Goal: Information Seeking & Learning: Learn about a topic

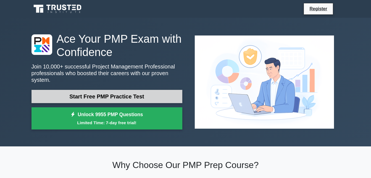
click at [131, 92] on link "Start Free PMP Practice Test" at bounding box center [107, 96] width 151 height 13
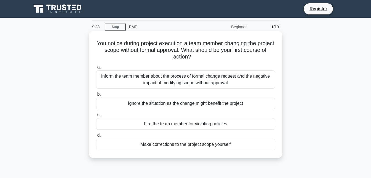
click at [183, 79] on div "Inform the team member about the process of formal change request and the negat…" at bounding box center [185, 79] width 179 height 18
click at [96, 69] on input "a. Inform the team member about the process of formal change request and the ne…" at bounding box center [96, 67] width 0 height 4
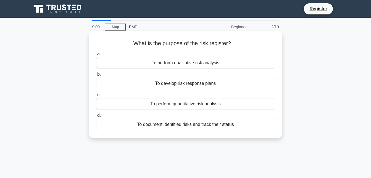
click at [213, 124] on div "To document identified risks and track their status" at bounding box center [185, 124] width 179 height 12
click at [96, 117] on input "d. To document identified risks and track their status" at bounding box center [96, 115] width 0 height 4
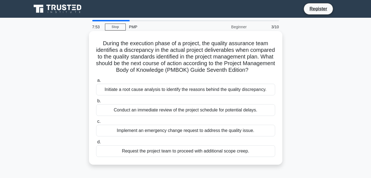
click at [180, 91] on div "Initiate a root cause analysis to identify the reasons behind the quality discr…" at bounding box center [185, 90] width 179 height 12
click at [96, 82] on input "a. Initiate a root cause analysis to identify the reasons behind the quality di…" at bounding box center [96, 81] width 0 height 4
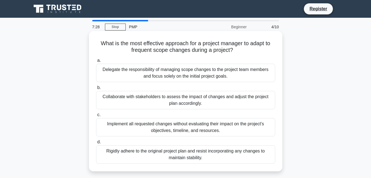
click at [176, 95] on div "Collaborate with stakeholders to assess the impact of changes and adjust the pr…" at bounding box center [185, 100] width 179 height 18
click at [96, 89] on input "b. Collaborate with stakeholders to assess the impact of changes and adjust the…" at bounding box center [96, 88] width 0 height 4
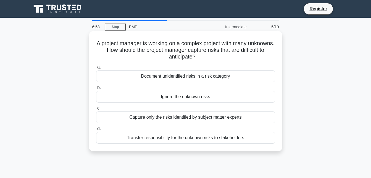
click at [176, 76] on div "Document unidentified risks in a risk category" at bounding box center [185, 76] width 179 height 12
click at [96, 69] on input "a. Document unidentified risks in a risk category" at bounding box center [96, 67] width 0 height 4
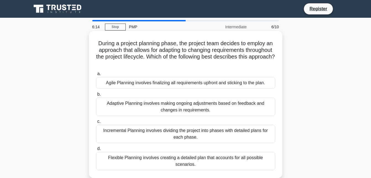
click at [145, 106] on div "Adaptive Planning involves making ongoing adjustments based on feedback and cha…" at bounding box center [185, 106] width 179 height 18
click at [96, 96] on input "b. Adaptive Planning involves making ongoing adjustments based on feedback and …" at bounding box center [96, 94] width 0 height 4
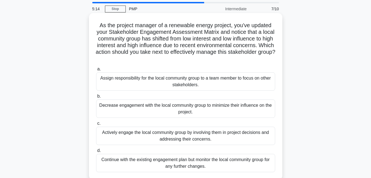
scroll to position [28, 0]
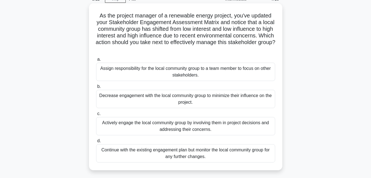
click at [150, 125] on div "Actively engage the local community group by involving them in project decision…" at bounding box center [185, 126] width 179 height 18
click at [96, 115] on input "c. Actively engage the local community group by involving them in project decis…" at bounding box center [96, 114] width 0 height 4
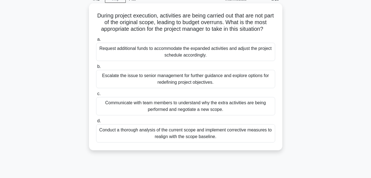
click at [172, 131] on div "Conduct a thorough analysis of the current scope and implement corrective measu…" at bounding box center [185, 133] width 179 height 18
click at [96, 123] on input "d. Conduct a thorough analysis of the current scope and implement corrective me…" at bounding box center [96, 121] width 0 height 4
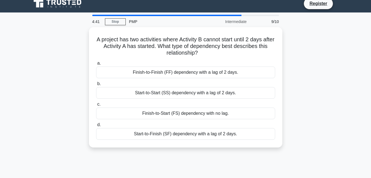
scroll to position [0, 0]
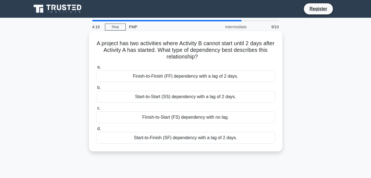
click at [158, 116] on div "Finish-to-Start (FS) dependency with no lag." at bounding box center [185, 117] width 179 height 12
click at [96, 110] on input "c. Finish-to-Start (FS) dependency with no lag." at bounding box center [96, 108] width 0 height 4
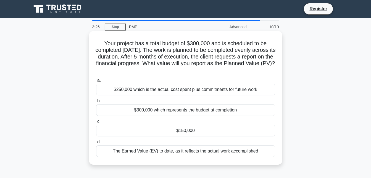
click at [167, 109] on div "$300,000 which represents the budget at completion" at bounding box center [185, 110] width 179 height 12
click at [96, 103] on input "b. $300,000 which represents the budget at completion" at bounding box center [96, 101] width 0 height 4
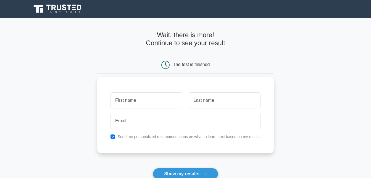
click at [144, 100] on input "text" at bounding box center [147, 100] width 72 height 16
type input "Bruno Fernando"
type input "Torres"
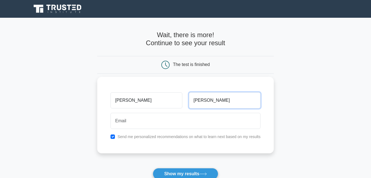
type input "torres.brunofernando@gmail.com"
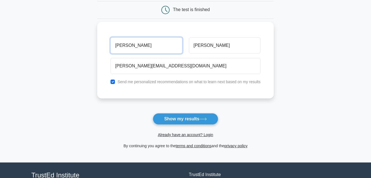
scroll to position [55, 0]
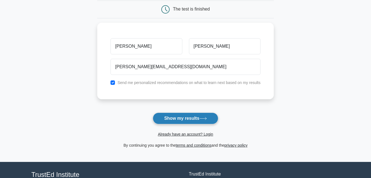
click at [186, 116] on button "Show my results" at bounding box center [185, 118] width 65 height 12
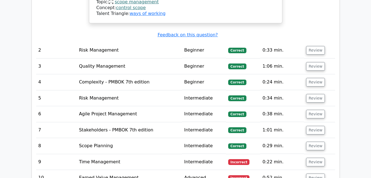
scroll to position [802, 0]
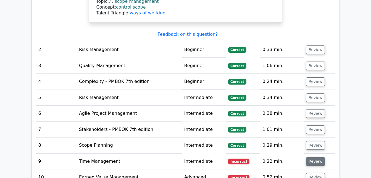
click at [316, 157] on button "Review" at bounding box center [315, 161] width 19 height 9
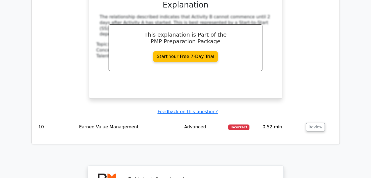
scroll to position [1106, 0]
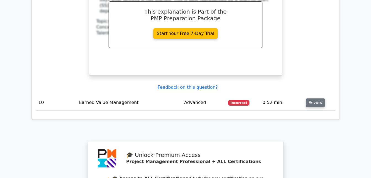
click at [315, 98] on button "Review" at bounding box center [315, 102] width 19 height 9
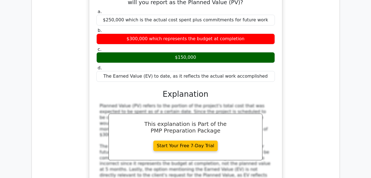
scroll to position [1272, 0]
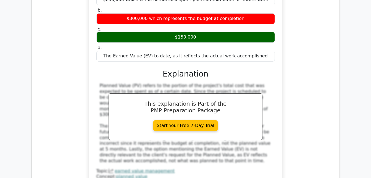
click at [252, 69] on h3 "Explanation" at bounding box center [186, 73] width 172 height 9
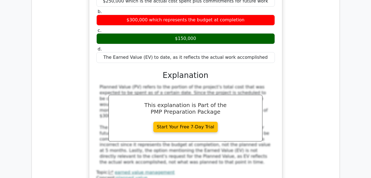
click at [320, 41] on div "Your project has a total budget of $300,000 and is scheduled to be completed in…" at bounding box center [185, 72] width 299 height 256
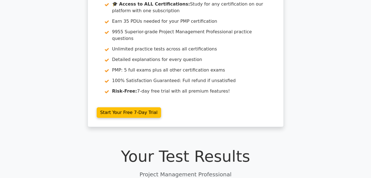
scroll to position [0, 0]
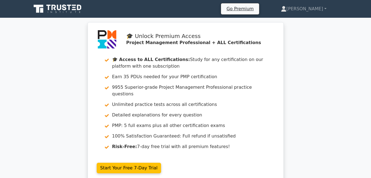
click at [77, 10] on icon at bounding box center [58, 9] width 53 height 11
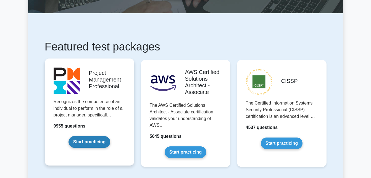
scroll to position [83, 0]
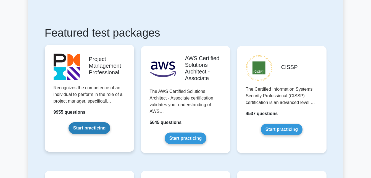
click at [87, 125] on link "Start practicing" at bounding box center [90, 128] width 42 height 12
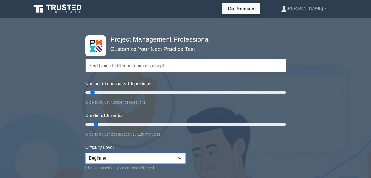
click at [122, 158] on select "Beginner Intermediate Expert" at bounding box center [135, 158] width 100 height 11
select select "expert"
click at [85, 153] on select "Beginner Intermediate Expert" at bounding box center [135, 158] width 100 height 11
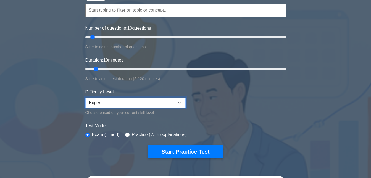
scroll to position [83, 0]
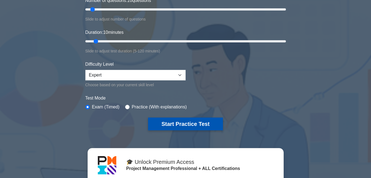
click at [179, 121] on button "Start Practice Test" at bounding box center [185, 123] width 75 height 13
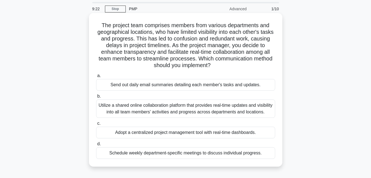
scroll to position [28, 0]
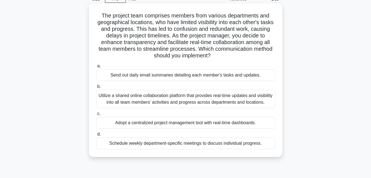
click at [194, 97] on div "Utilize a shared online collaboration platform that provides real-time updates …" at bounding box center [185, 99] width 179 height 18
click at [96, 88] on input "b. Utilize a shared online collaboration platform that provides real-time updat…" at bounding box center [96, 87] width 0 height 4
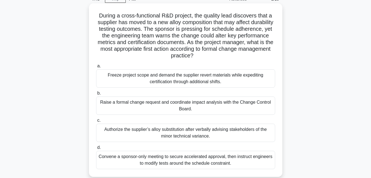
click at [139, 77] on div "Freeze project scope and demand the supplier revert materials while expediting …" at bounding box center [185, 78] width 179 height 18
click at [96, 68] on input "a. Freeze project scope and demand the supplier revert materials while expediti…" at bounding box center [96, 66] width 0 height 4
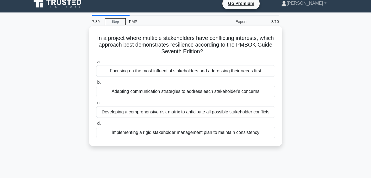
scroll to position [0, 0]
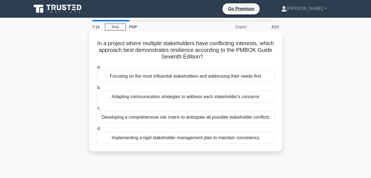
click at [160, 116] on div "Developing a comprehensive risk matrix to anticipate all possible stakeholder c…" at bounding box center [185, 117] width 179 height 12
click at [96, 110] on input "c. Developing a comprehensive risk matrix to anticipate all possible stakeholde…" at bounding box center [96, 108] width 0 height 4
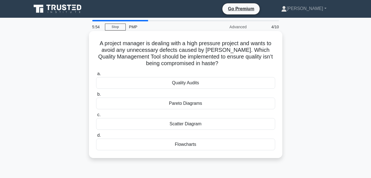
click at [200, 84] on div "Quality Audits" at bounding box center [185, 83] width 179 height 12
click at [96, 76] on input "a. Quality Audits" at bounding box center [96, 74] width 0 height 4
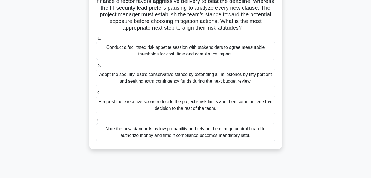
scroll to position [28, 0]
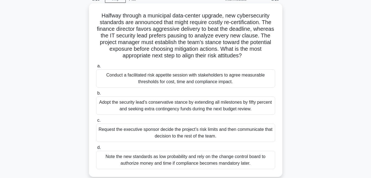
click at [188, 74] on div "Conduct a facilitated risk appetite session with stakeholders to agree measurab…" at bounding box center [185, 78] width 179 height 18
click at [96, 68] on input "a. Conduct a facilitated risk appetite session with stakeholders to agree measu…" at bounding box center [96, 66] width 0 height 4
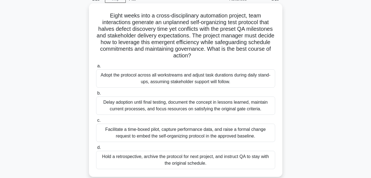
click at [190, 155] on div "Hold a retrospective, archive the protocol for next project, and instruct QA to…" at bounding box center [185, 159] width 179 height 18
click at [96, 149] on input "d. Hold a retrospective, archive the protocol for next project, and instruct QA…" at bounding box center [96, 147] width 0 height 4
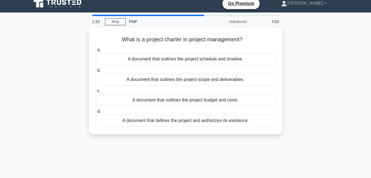
scroll to position [0, 0]
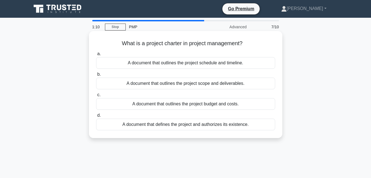
click at [196, 82] on div "A document that outlines the project scope and deliverables." at bounding box center [185, 83] width 179 height 12
click at [96, 76] on input "b. A document that outlines the project scope and deliverables." at bounding box center [96, 74] width 0 height 4
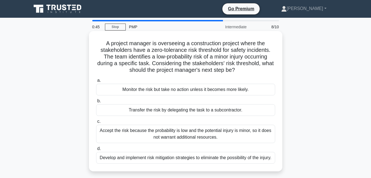
click at [197, 163] on div "Develop and implement risk mitigation strategies to eliminate the possibility o…" at bounding box center [185, 158] width 179 height 12
click at [96, 150] on input "d. Develop and implement risk mitigation strategies to eliminate the possibilit…" at bounding box center [96, 149] width 0 height 4
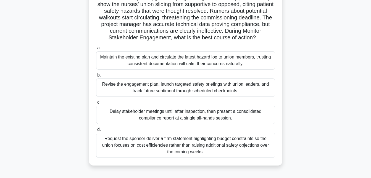
scroll to position [55, 0]
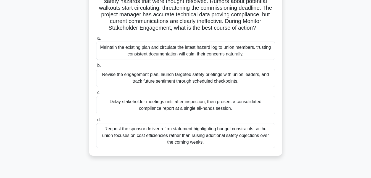
click at [224, 79] on div "Revise the engagement plan, launch targeted safety briefings with union leaders…" at bounding box center [185, 78] width 179 height 18
click at [96, 67] on input "b. Revise the engagement plan, launch targeted safety briefings with union lead…" at bounding box center [96, 66] width 0 height 4
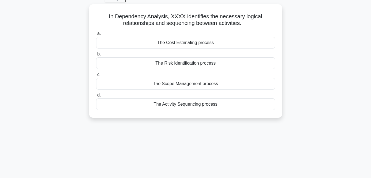
scroll to position [0, 0]
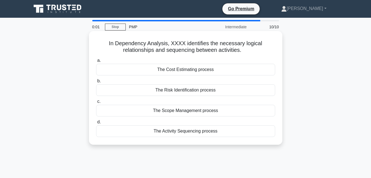
click at [202, 91] on div "The Risk Identification process" at bounding box center [185, 90] width 179 height 12
click at [96, 83] on input "b. The Risk Identification process" at bounding box center [96, 81] width 0 height 4
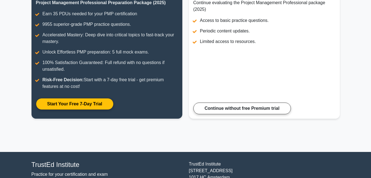
scroll to position [111, 0]
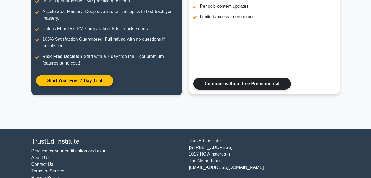
click at [266, 86] on link "Continue without free Premium trial" at bounding box center [243, 84] width 98 height 12
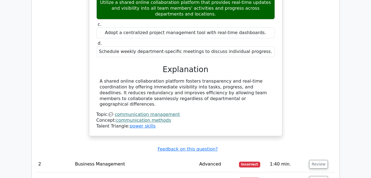
scroll to position [636, 0]
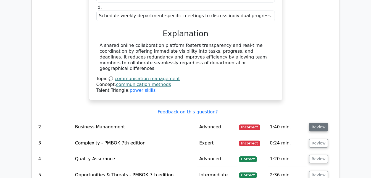
click at [320, 123] on button "Review" at bounding box center [319, 127] width 19 height 9
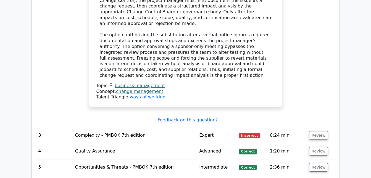
scroll to position [968, 0]
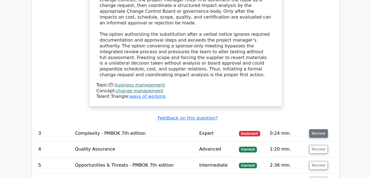
click at [321, 129] on button "Review" at bounding box center [319, 133] width 19 height 9
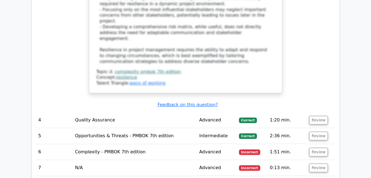
scroll to position [1355, 0]
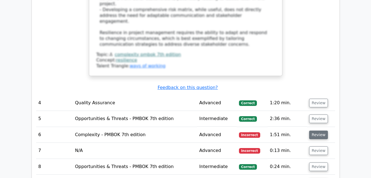
click at [320, 130] on button "Review" at bounding box center [319, 134] width 19 height 9
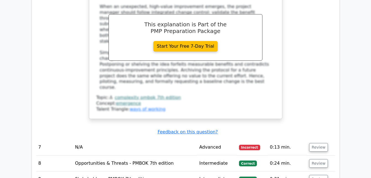
scroll to position [1687, 0]
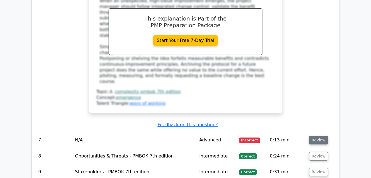
click at [316, 136] on button "Review" at bounding box center [319, 140] width 19 height 9
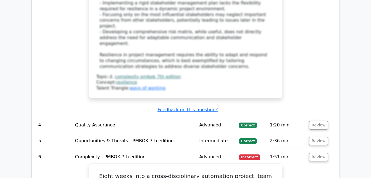
scroll to position [1300, 0]
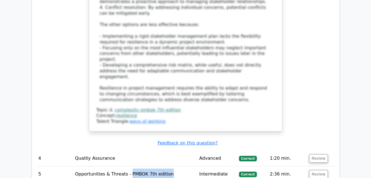
drag, startPoint x: 166, startPoint y: 115, endPoint x: 127, endPoint y: 114, distance: 39.3
click at [127, 166] on td "Opportunities & Threats - PMBOK 7th edition" at bounding box center [135, 174] width 124 height 16
drag, startPoint x: 127, startPoint y: 114, endPoint x: 145, endPoint y: 114, distance: 18.0
copy td "PMBOK 7th edition"
